Goal: Find specific page/section: Find specific page/section

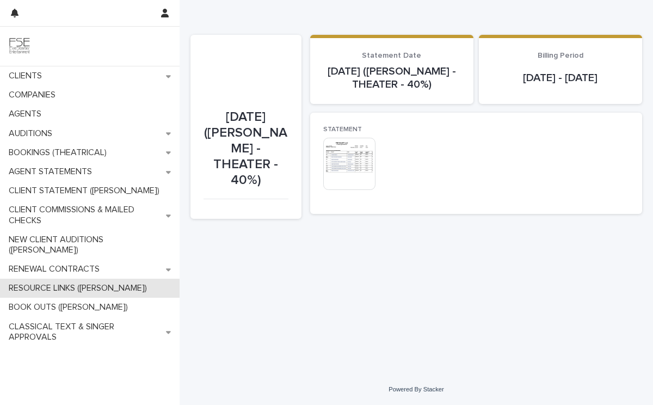
click at [84, 283] on p "RESOURCE LINKS ([PERSON_NAME])" at bounding box center [79, 288] width 151 height 10
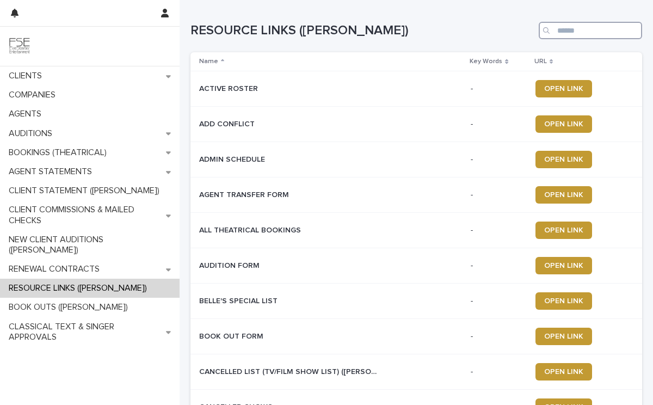
click at [562, 30] on input "Search" at bounding box center [589, 30] width 103 height 17
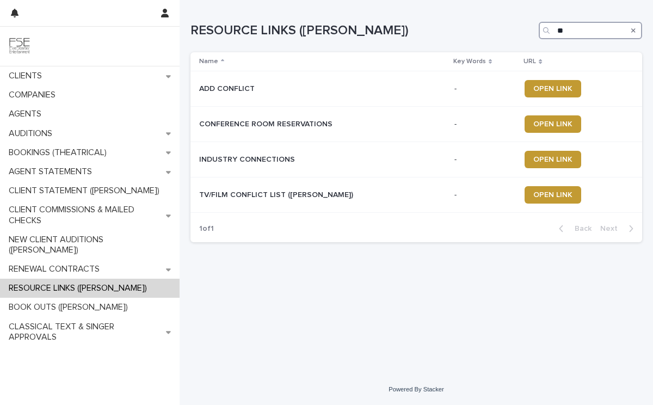
type input "*"
